Goal: Register for event/course

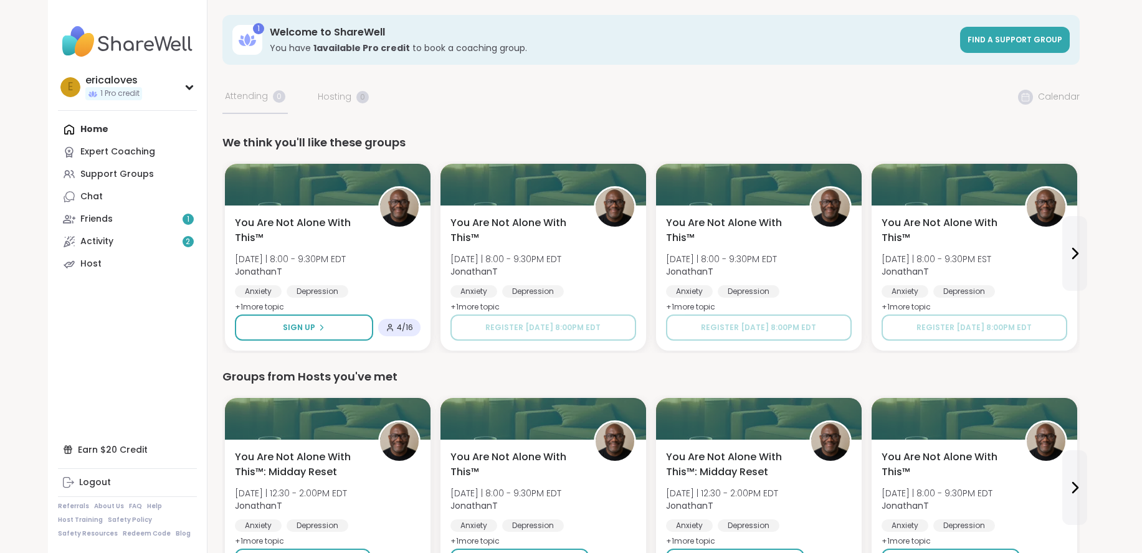
click at [102, 125] on div "Home Expert Coaching Support Groups Chat Friends 1 Activity 2 Host" at bounding box center [127, 196] width 139 height 157
click at [93, 128] on div "Home Expert Coaching Support Groups Chat Friends 1 Activity 2 Host" at bounding box center [127, 196] width 139 height 157
click at [77, 46] on img at bounding box center [127, 42] width 139 height 44
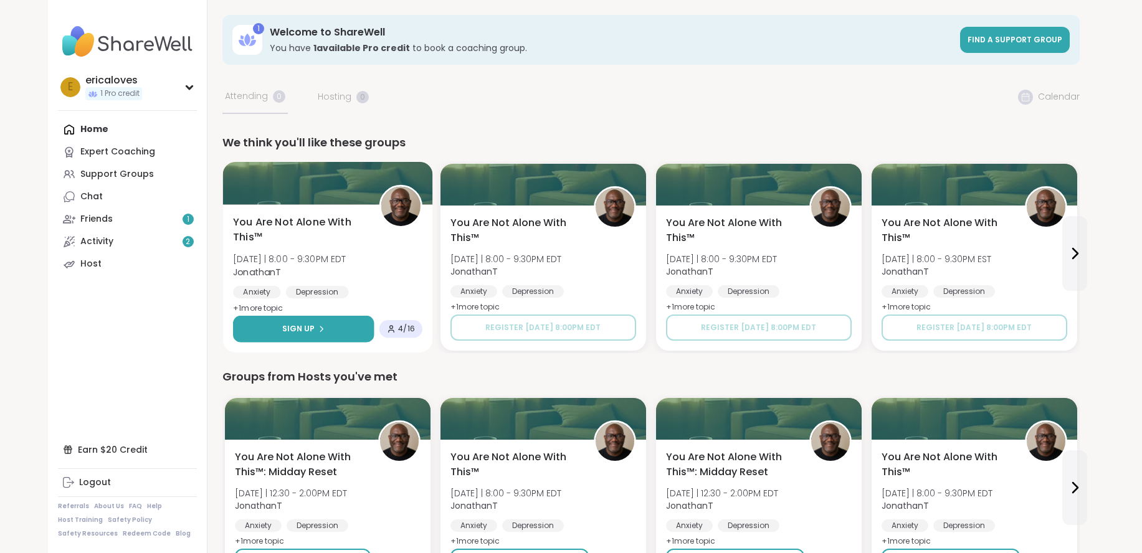
click at [285, 322] on button "Sign Up" at bounding box center [303, 329] width 141 height 27
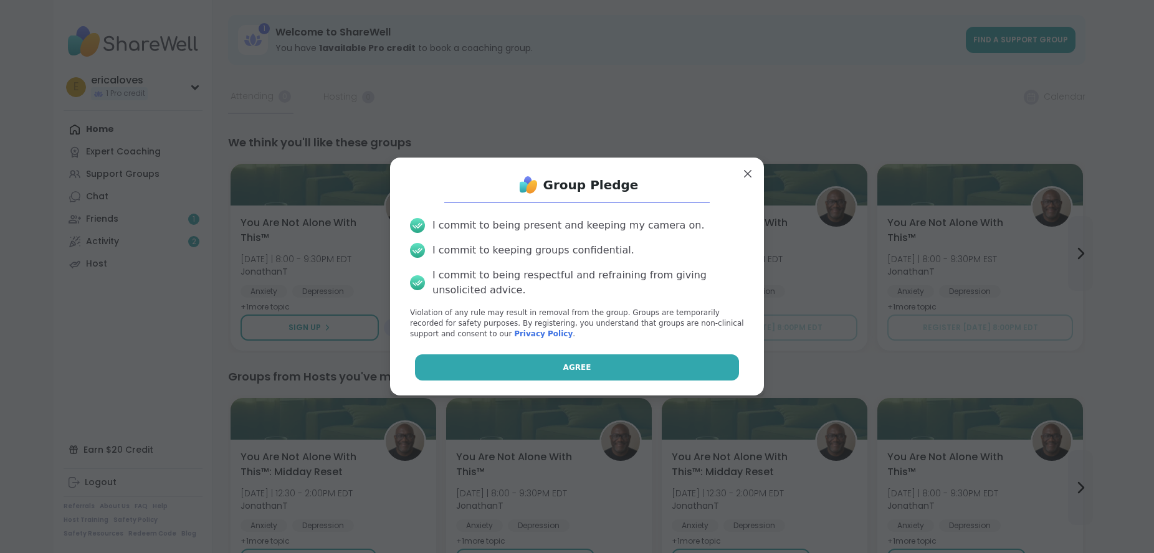
click at [468, 364] on button "Agree" at bounding box center [577, 368] width 325 height 26
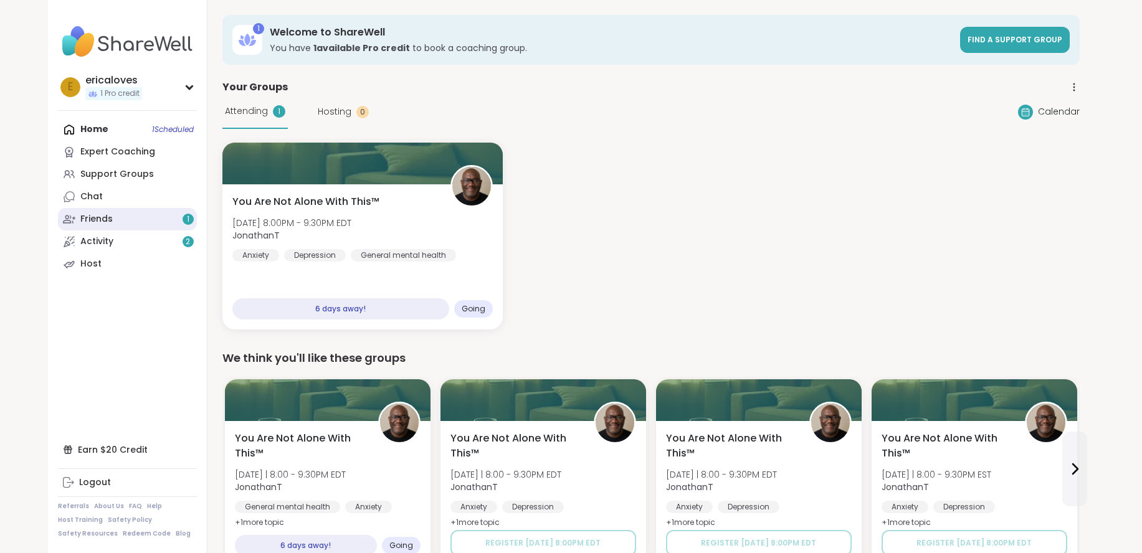
click at [137, 216] on link "Friends 1" at bounding box center [127, 219] width 139 height 22
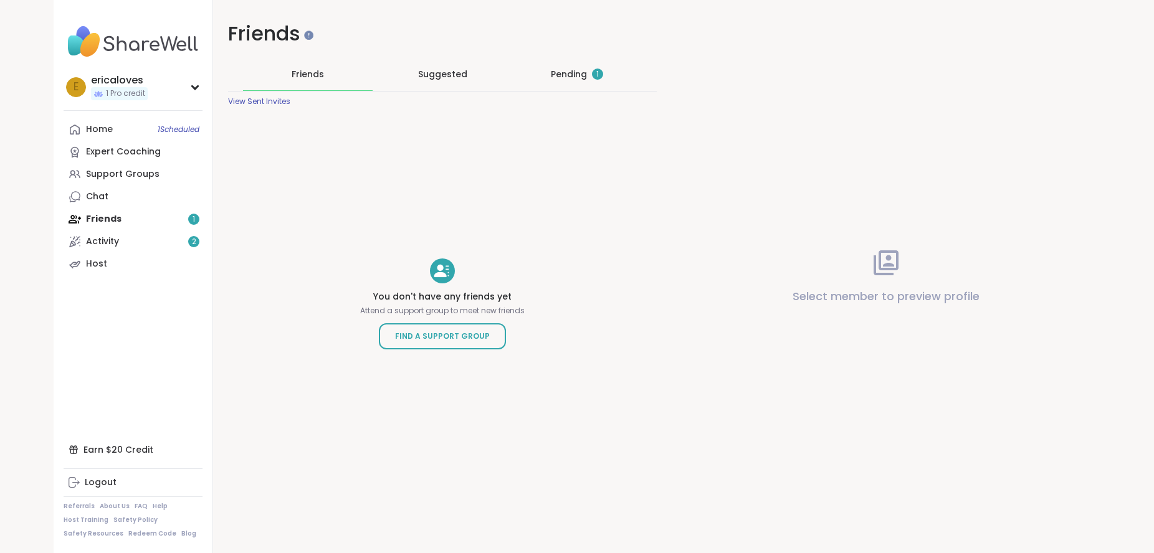
click at [580, 84] on div "Pending 1" at bounding box center [577, 74] width 130 height 32
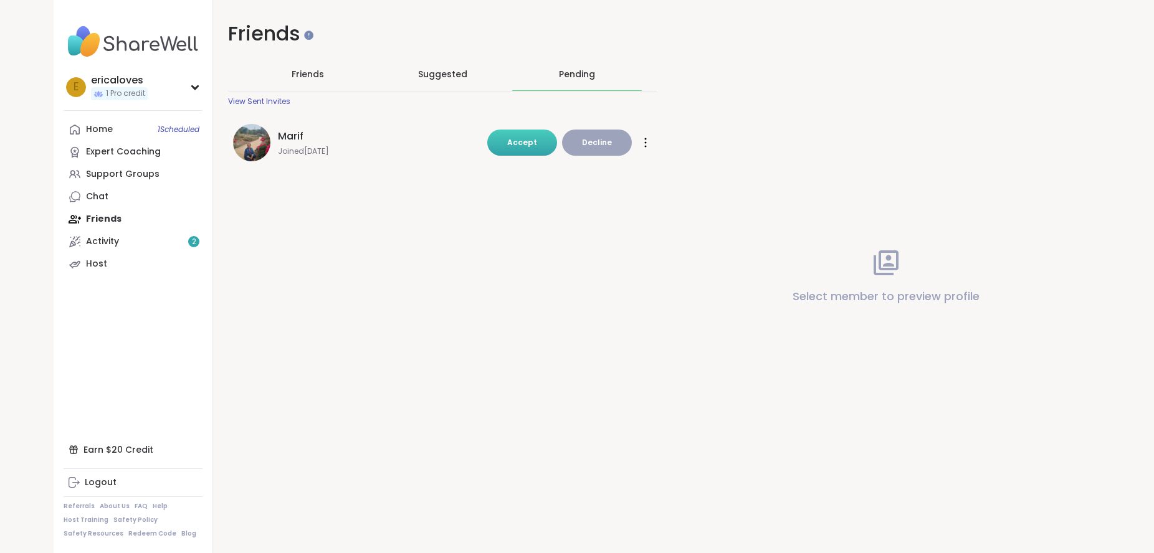
click at [525, 146] on span "Accept" at bounding box center [522, 142] width 30 height 11
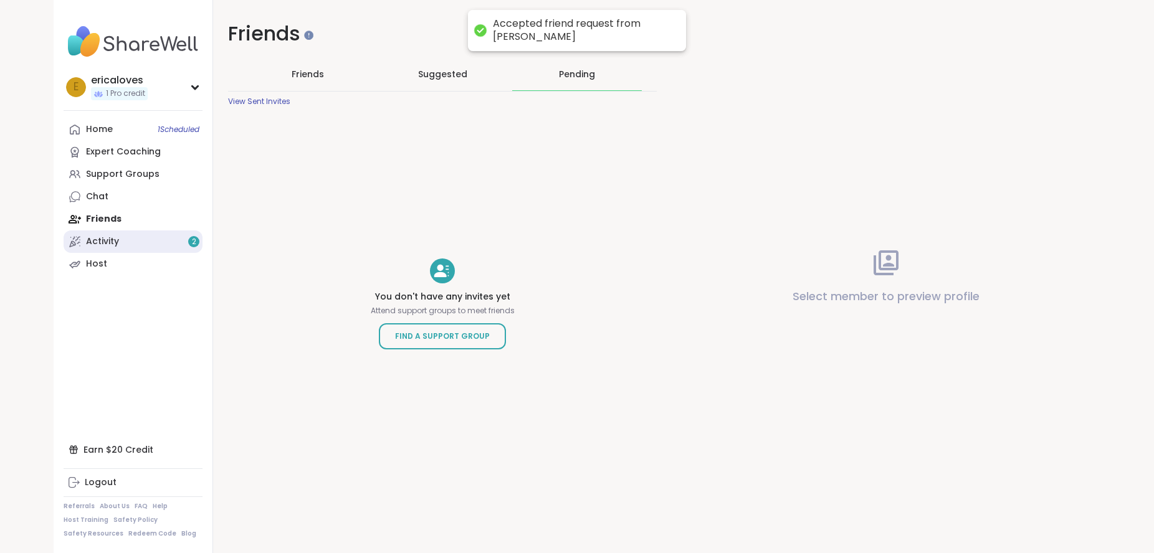
click at [134, 247] on link "Activity 2" at bounding box center [133, 242] width 139 height 22
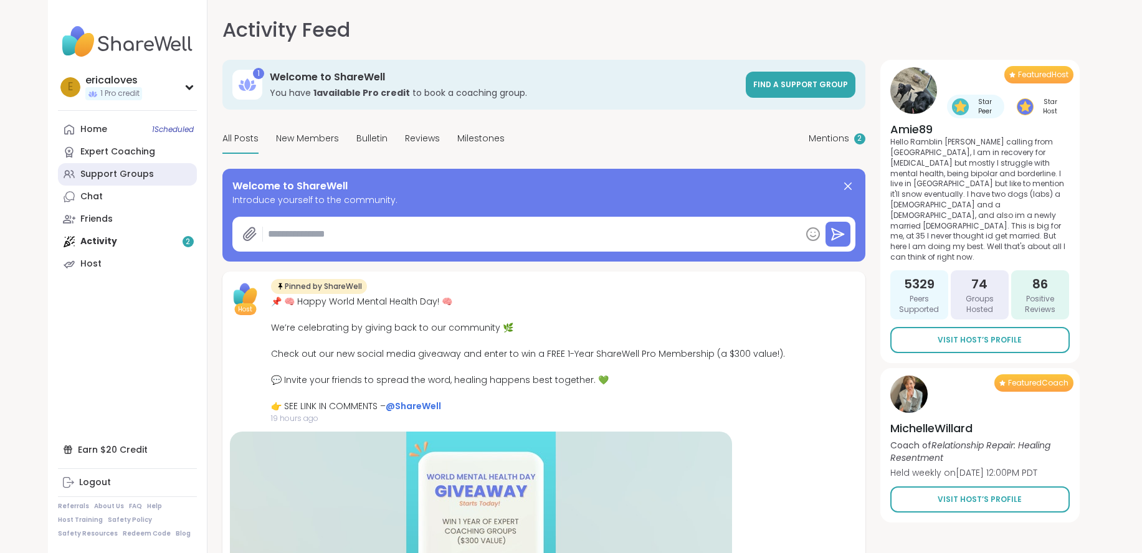
click at [125, 181] on link "Support Groups" at bounding box center [127, 174] width 139 height 22
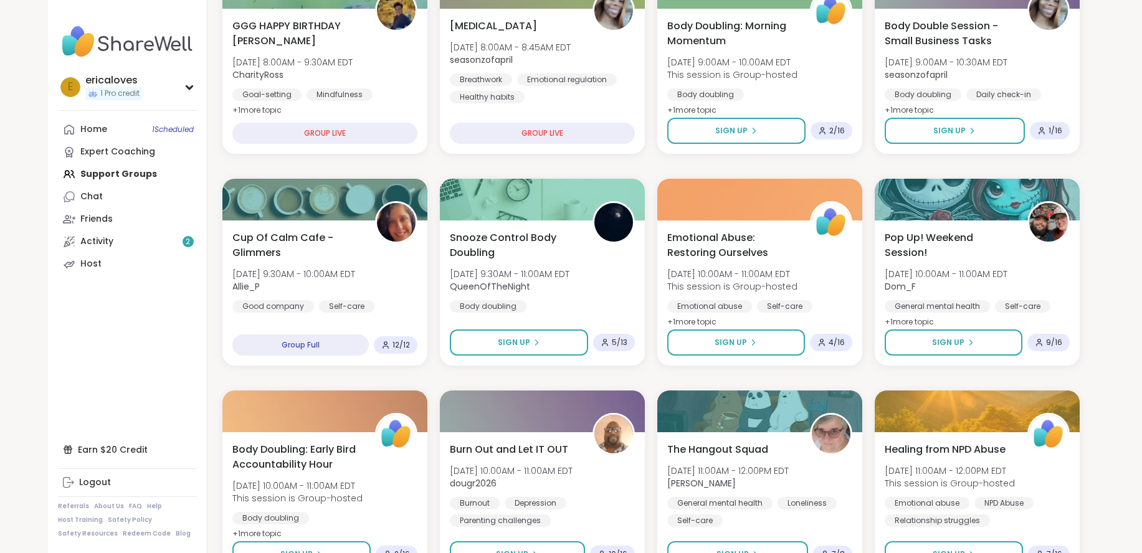
scroll to position [301, 0]
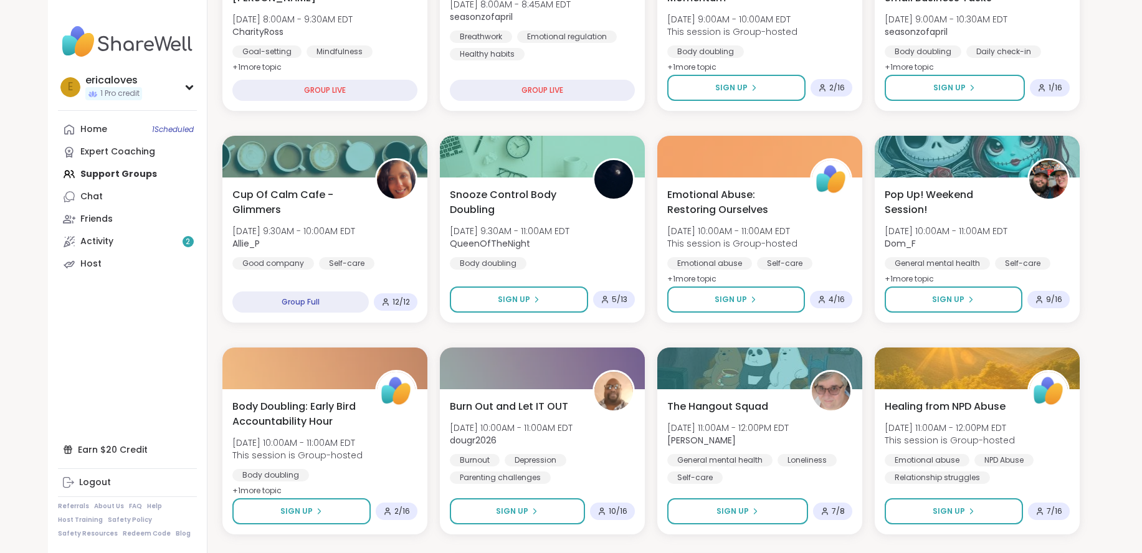
click at [441, 350] on div at bounding box center [542, 369] width 205 height 42
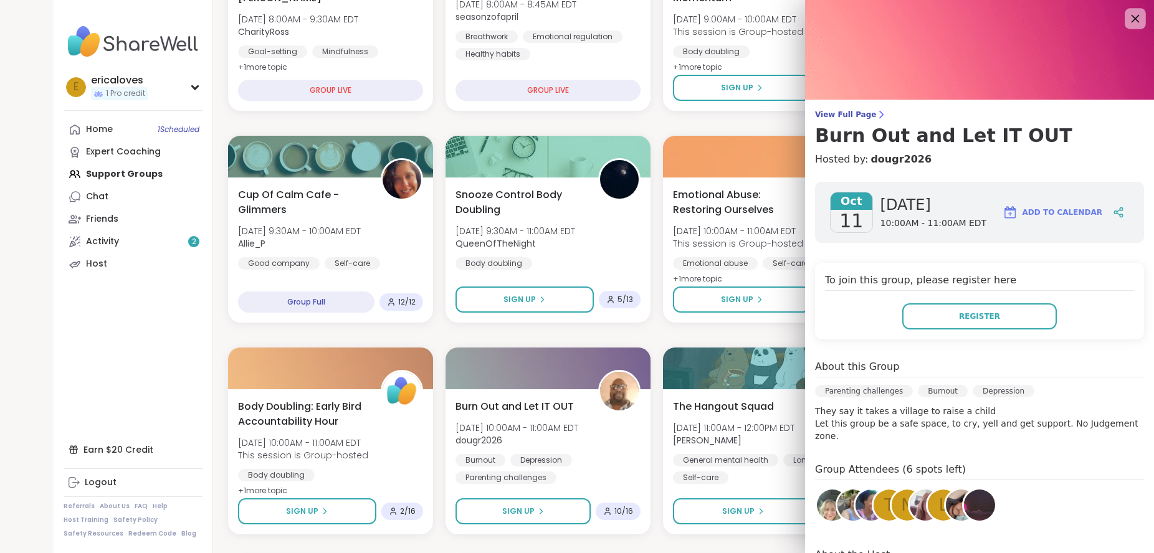
click at [1128, 20] on icon at bounding box center [1136, 19] width 16 height 16
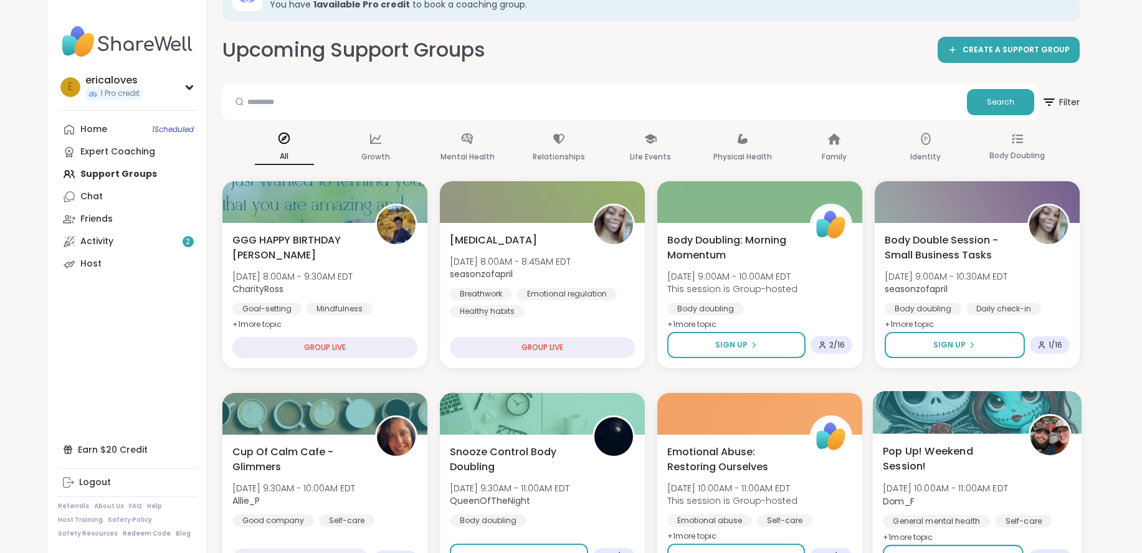
scroll to position [0, 0]
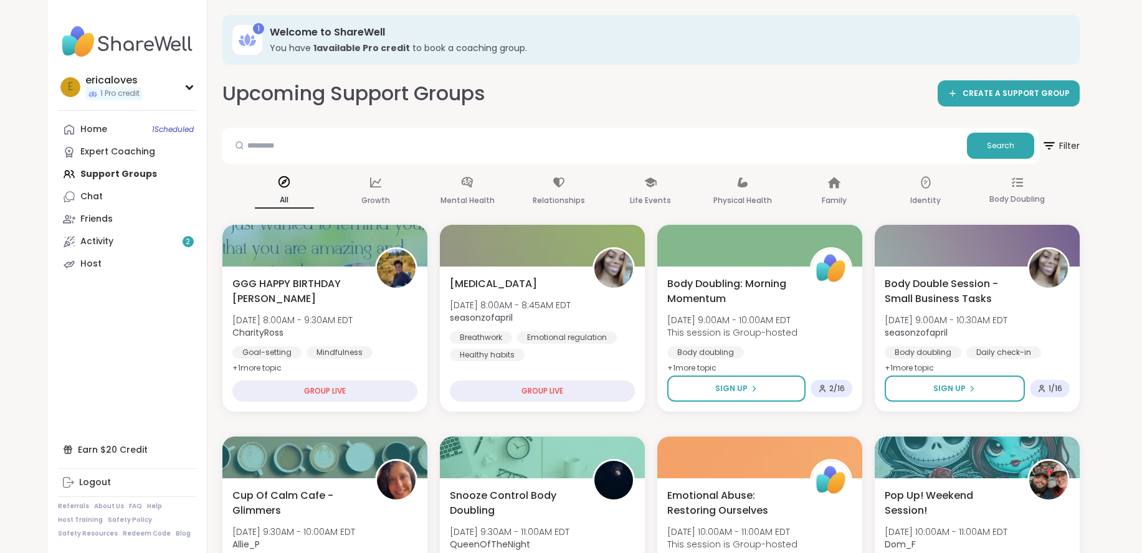
click at [531, 23] on div "1 Welcome to ShareWell You have 1 available Pro credit to book a coaching group." at bounding box center [652, 40] width 858 height 50
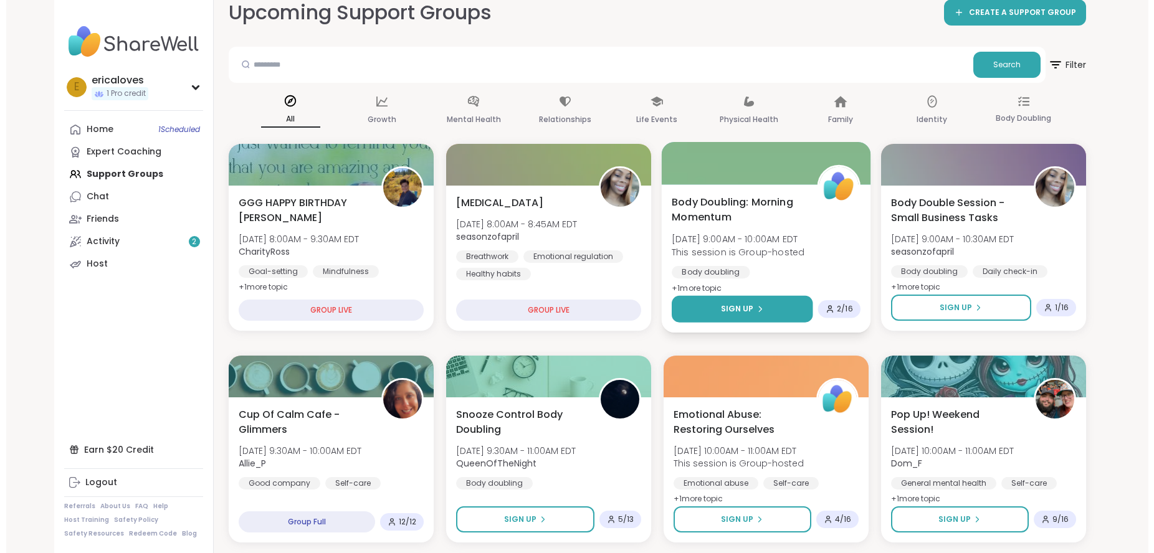
scroll to position [84, 0]
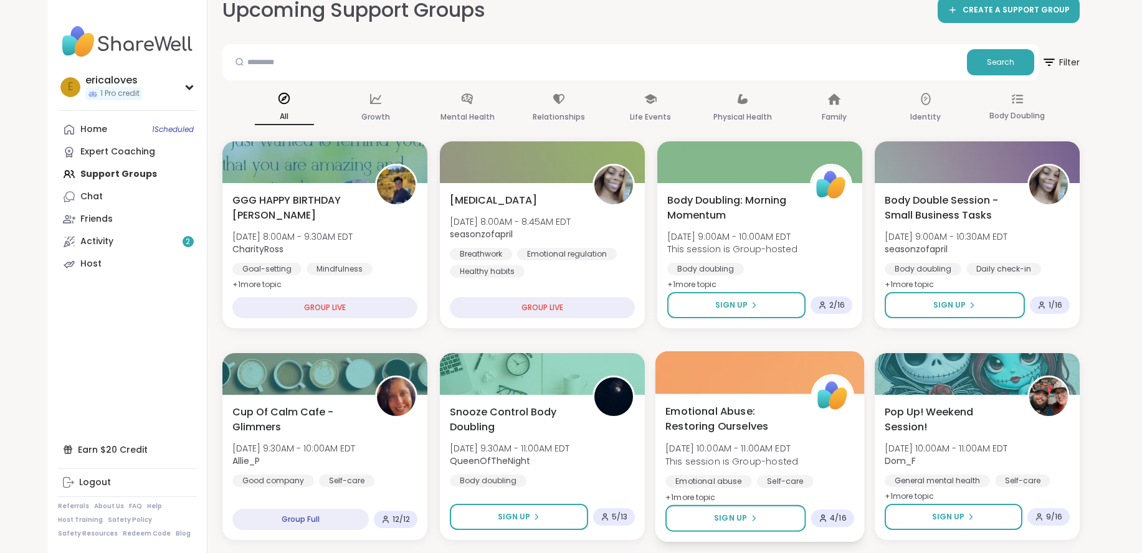
click at [740, 405] on span "Emotional Abuse: Restoring Ourselves" at bounding box center [732, 419] width 132 height 31
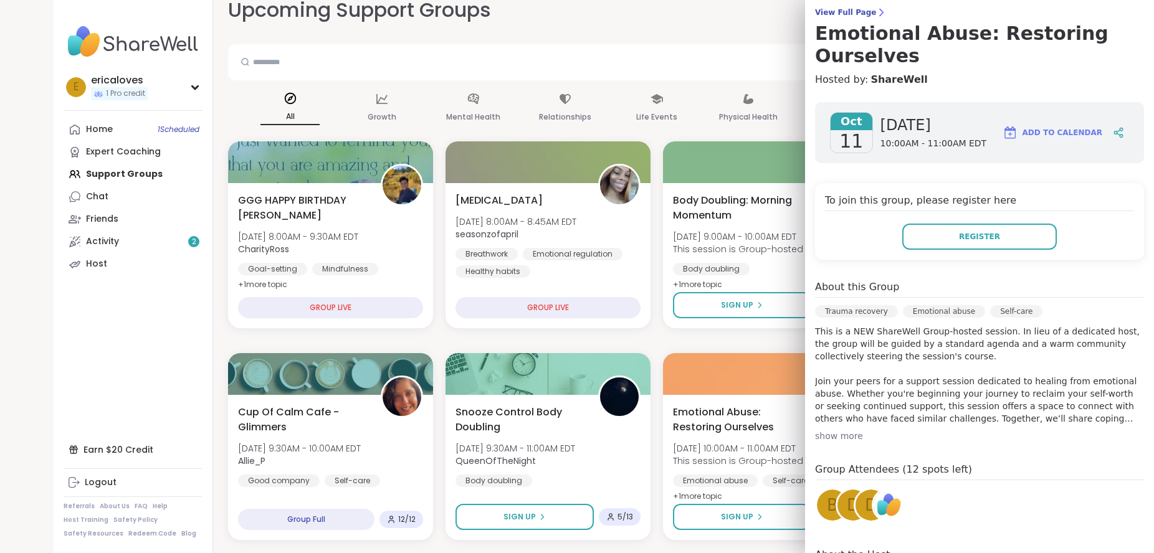
scroll to position [103, 0]
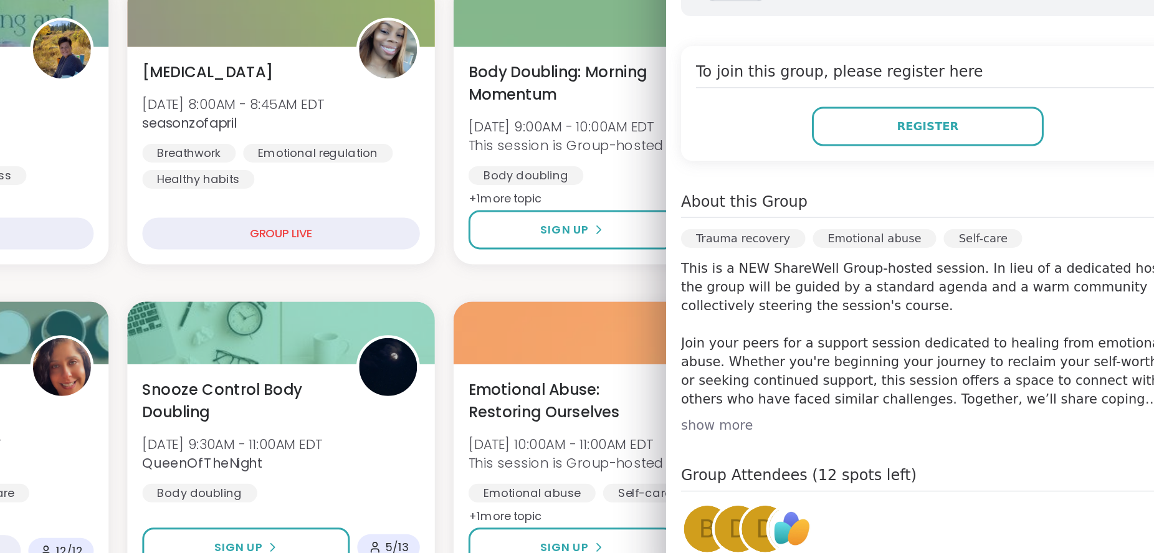
click at [1011, 456] on div "[DATE] [DATE] 10:00AM - 11:00AM EDT Add to Calendar To join this group, please …" at bounding box center [979, 367] width 349 height 551
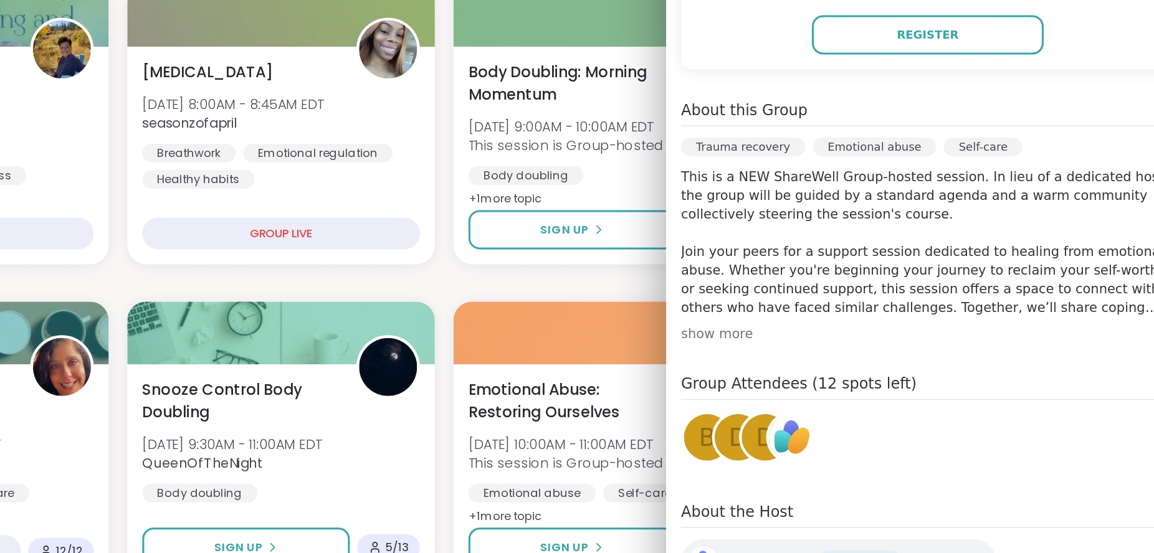
scroll to position [212, 0]
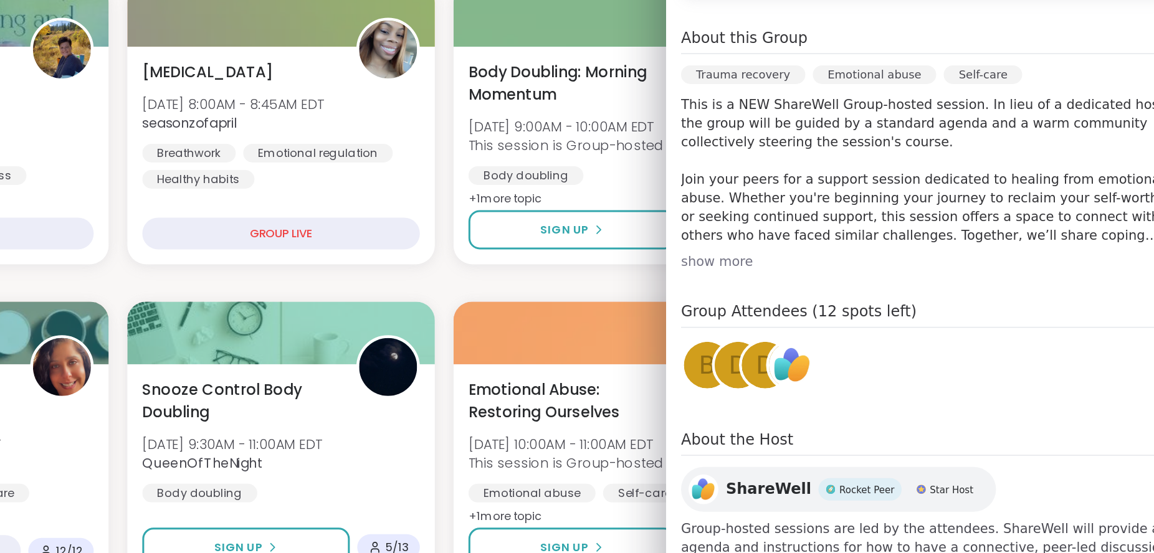
click at [827, 319] on div "About this Group Trauma recovery Emotional abuse Self-care This is a NEW ShareW…" at bounding box center [979, 251] width 329 height 163
click at [826, 327] on div "show more" at bounding box center [979, 326] width 329 height 12
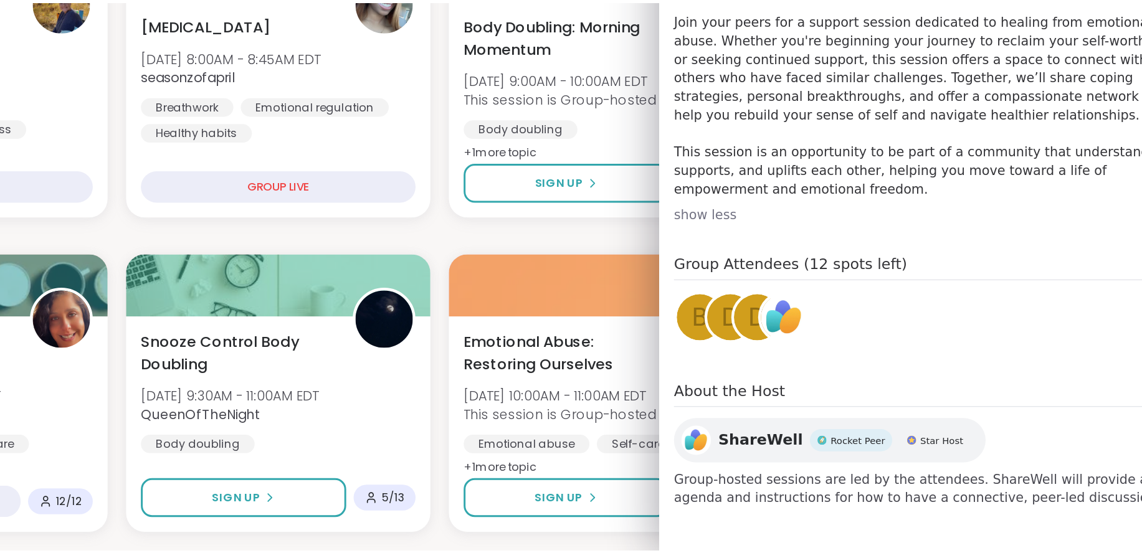
scroll to position [0, 0]
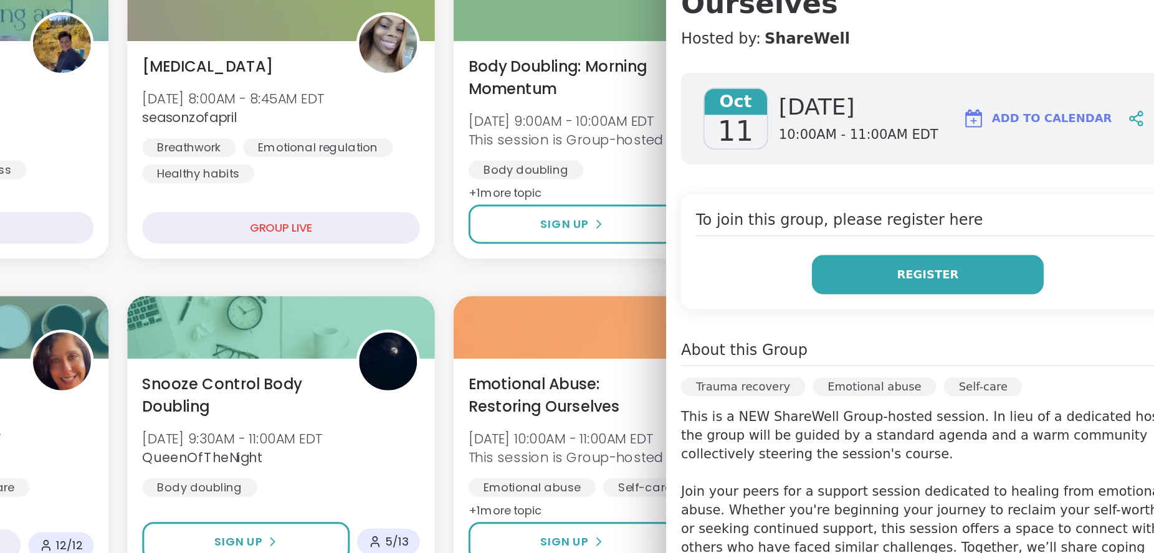
click at [908, 348] on button "Register" at bounding box center [980, 339] width 155 height 26
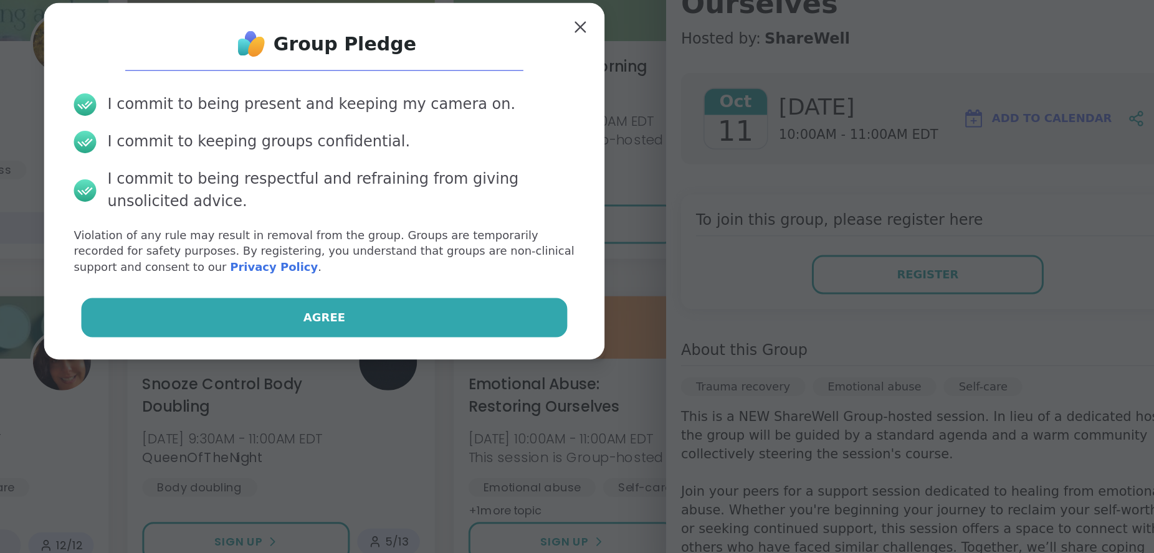
click at [598, 358] on button "Agree" at bounding box center [577, 368] width 325 height 26
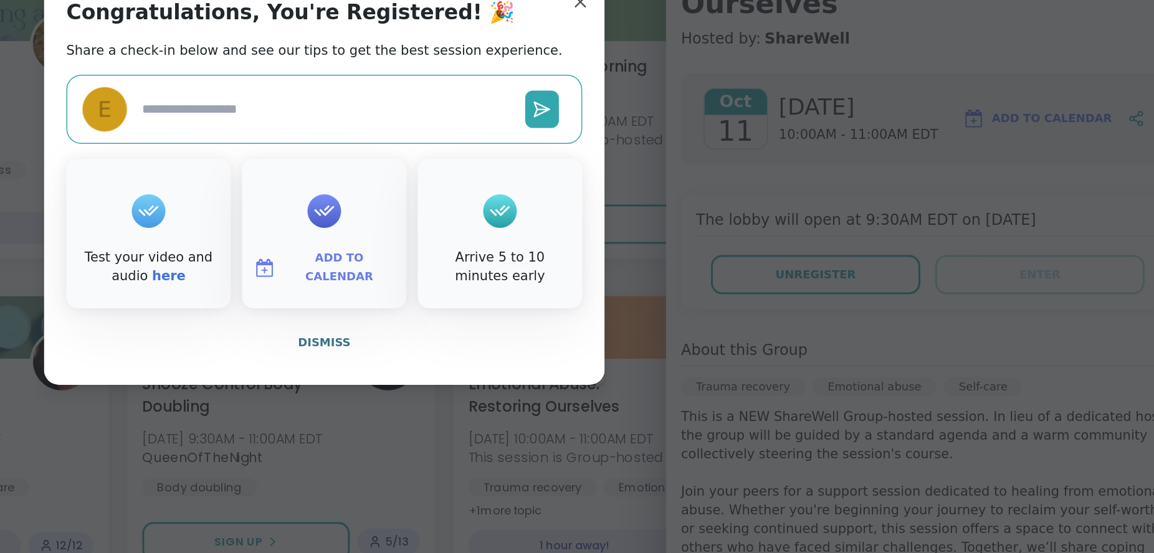
type textarea "*"
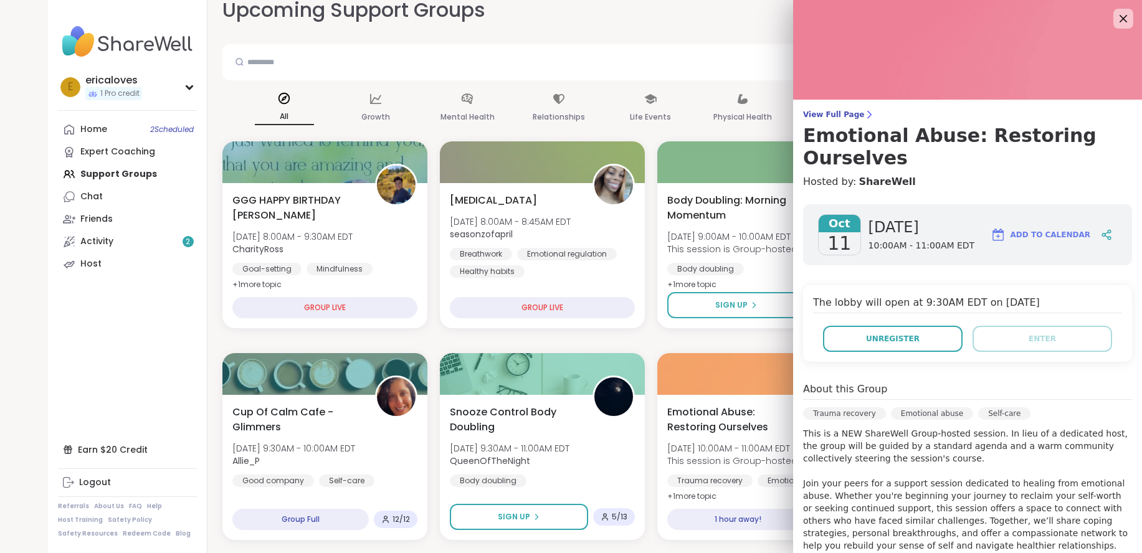
click at [1109, 29] on img at bounding box center [967, 50] width 349 height 100
click at [1120, 19] on icon at bounding box center [1124, 19] width 8 height 8
